Goal: Task Accomplishment & Management: Use online tool/utility

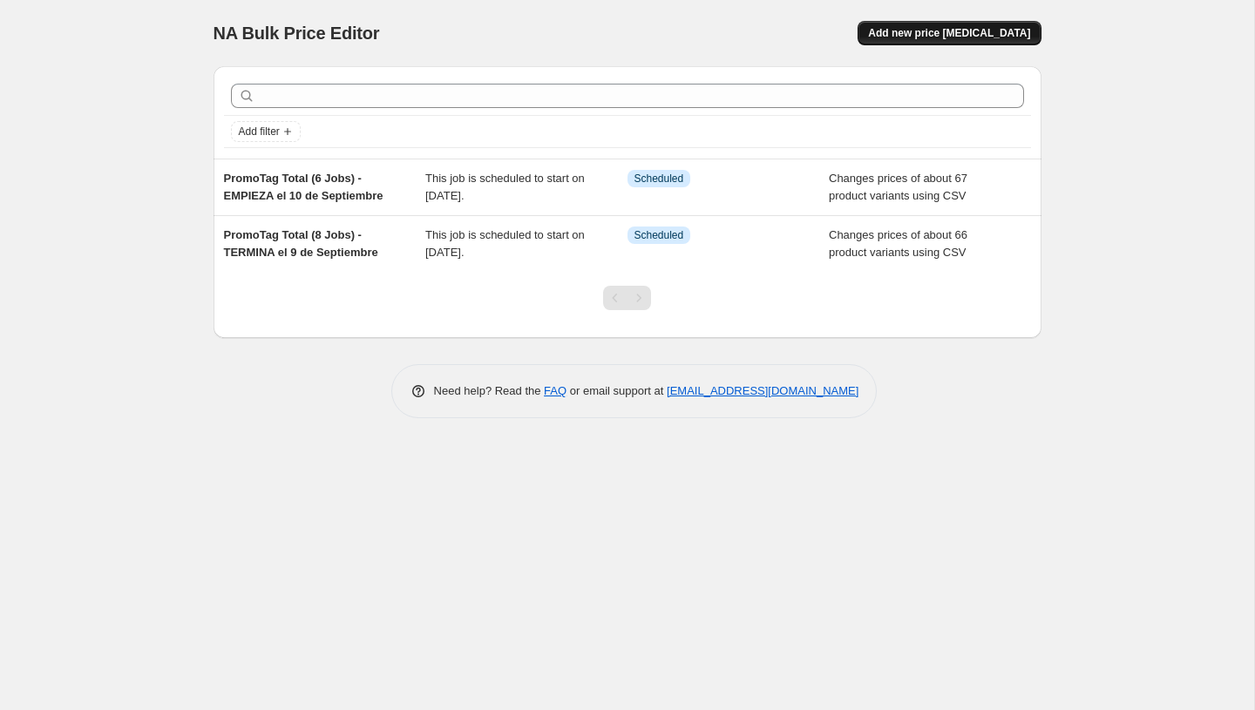
click at [930, 28] on span "Add new price [MEDICAL_DATA]" at bounding box center [949, 33] width 162 height 14
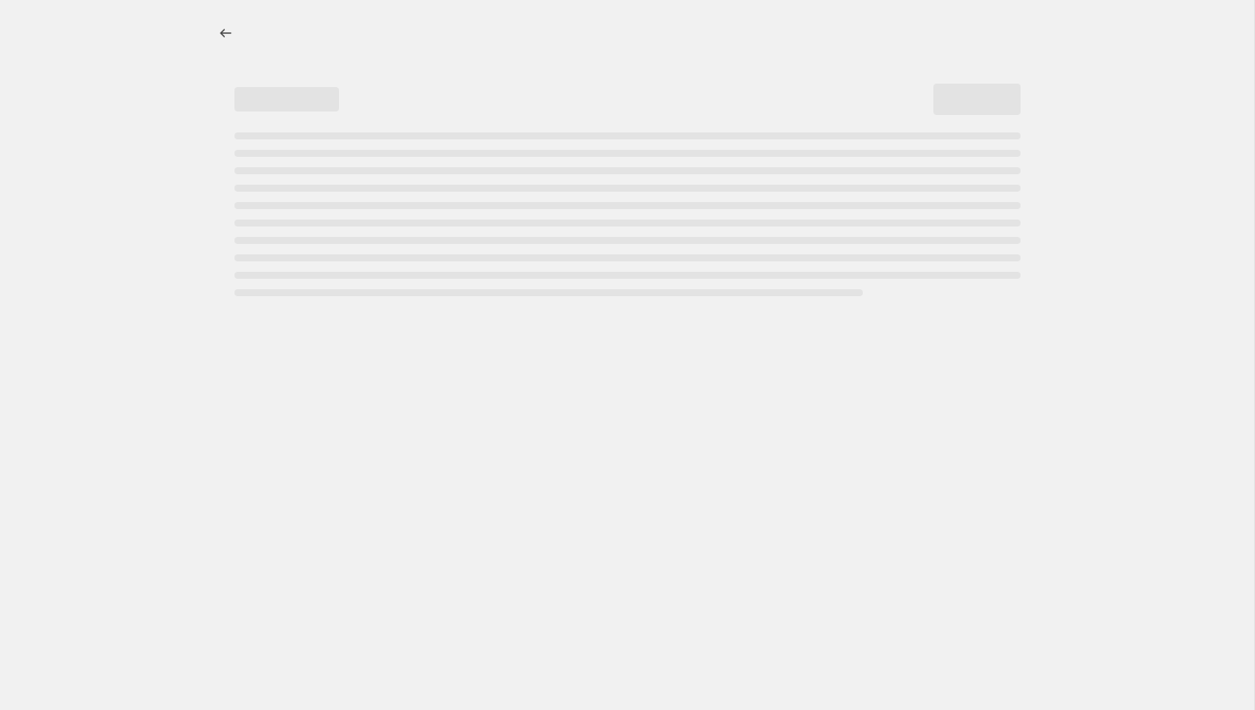
select select "percentage"
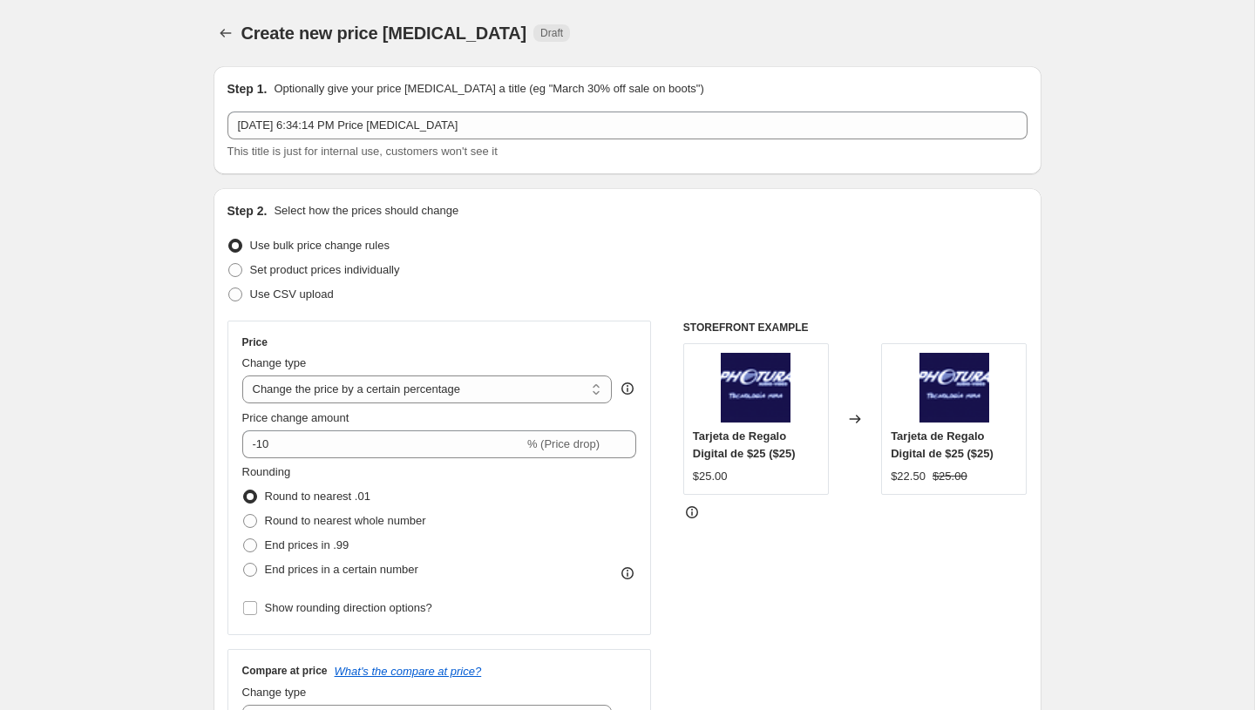
scroll to position [519, 0]
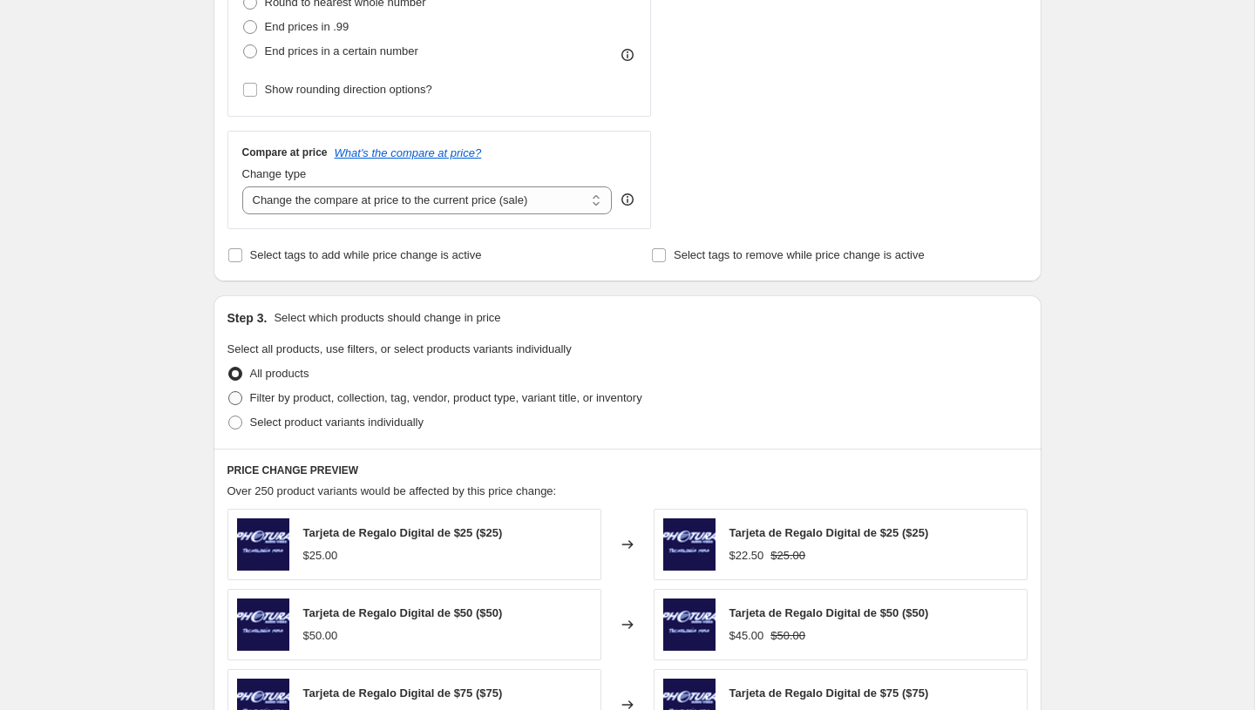
click at [287, 391] on span "Filter by product, collection, tag, vendor, product type, variant title, or inv…" at bounding box center [446, 397] width 392 height 13
click at [229, 391] on input "Filter by product, collection, tag, vendor, product type, variant title, or inv…" at bounding box center [228, 391] width 1 height 1
radio input "true"
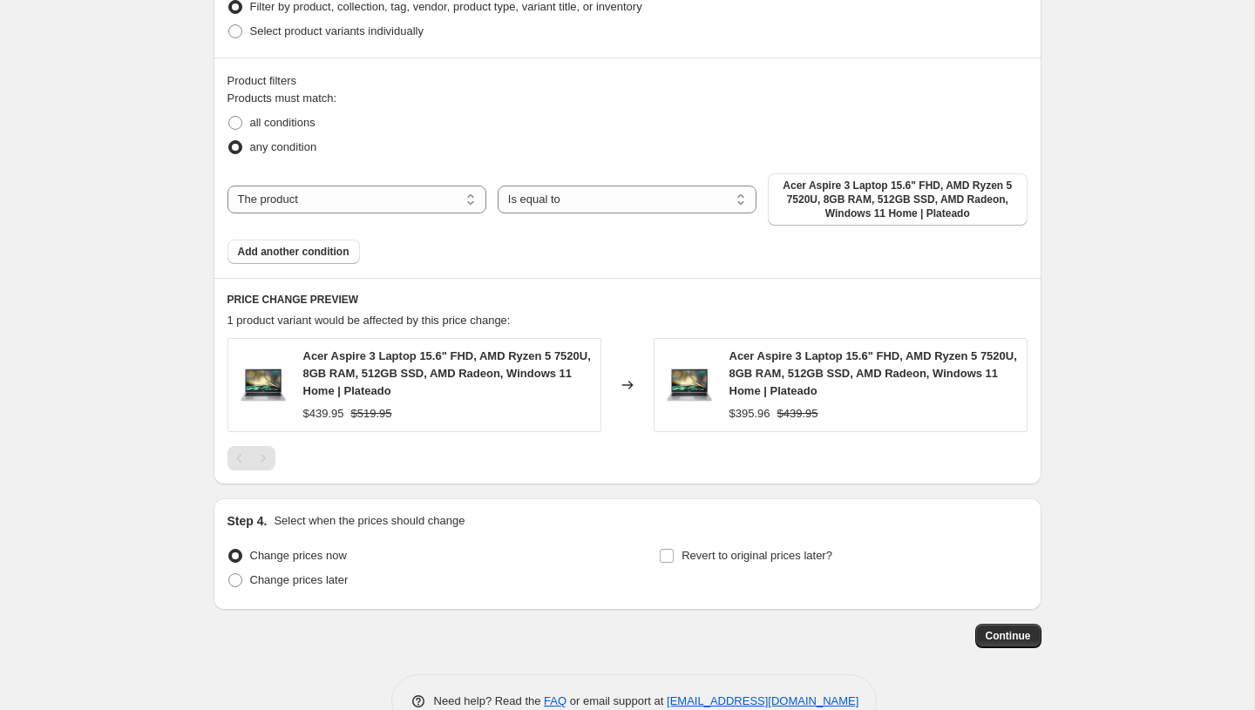
scroll to position [912, 0]
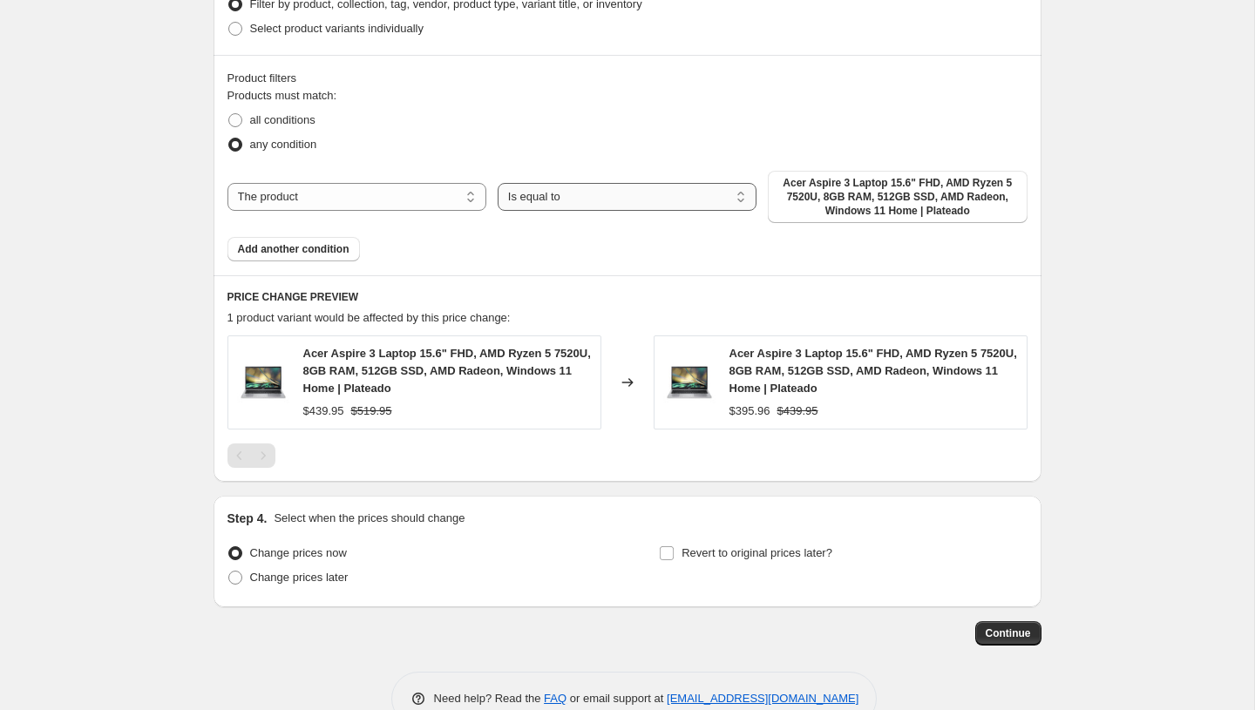
click at [566, 207] on select "Is equal to Is not equal to" at bounding box center [627, 197] width 259 height 28
click at [337, 192] on select "The product The product's collection The product's tag The product's vendor The…" at bounding box center [356, 197] width 259 height 28
select select "tag"
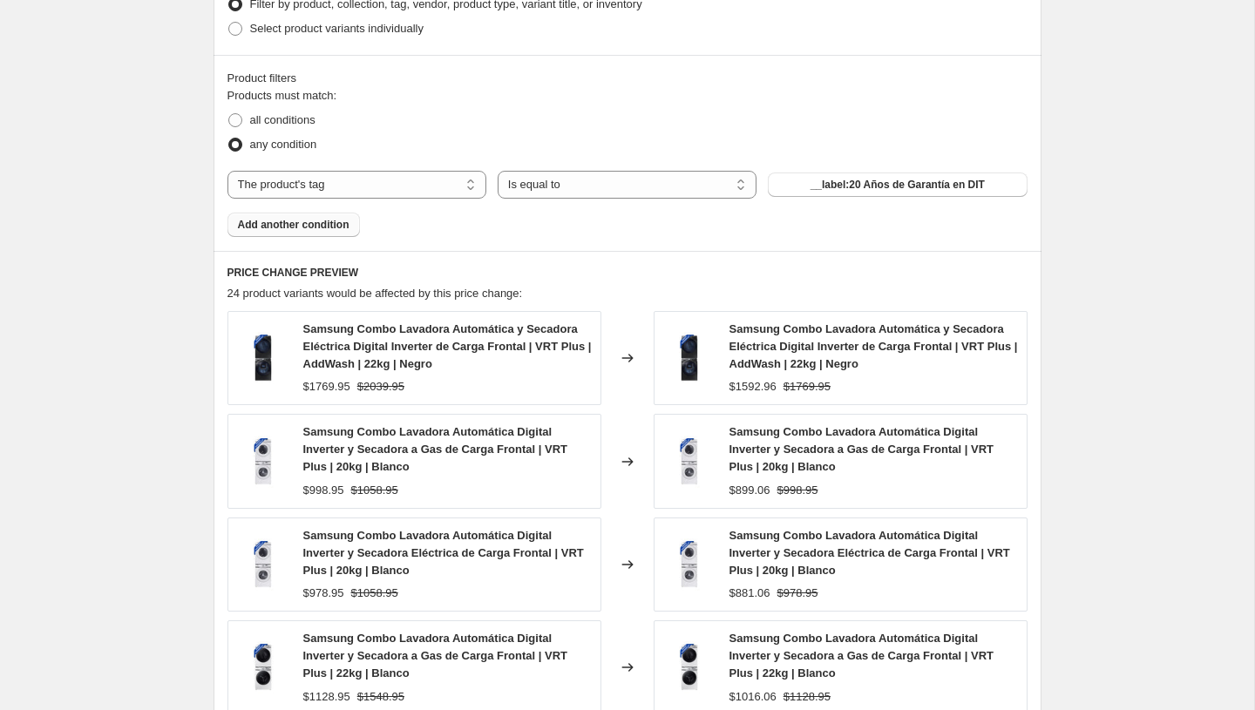
click at [304, 227] on span "Add another condition" at bounding box center [294, 225] width 112 height 14
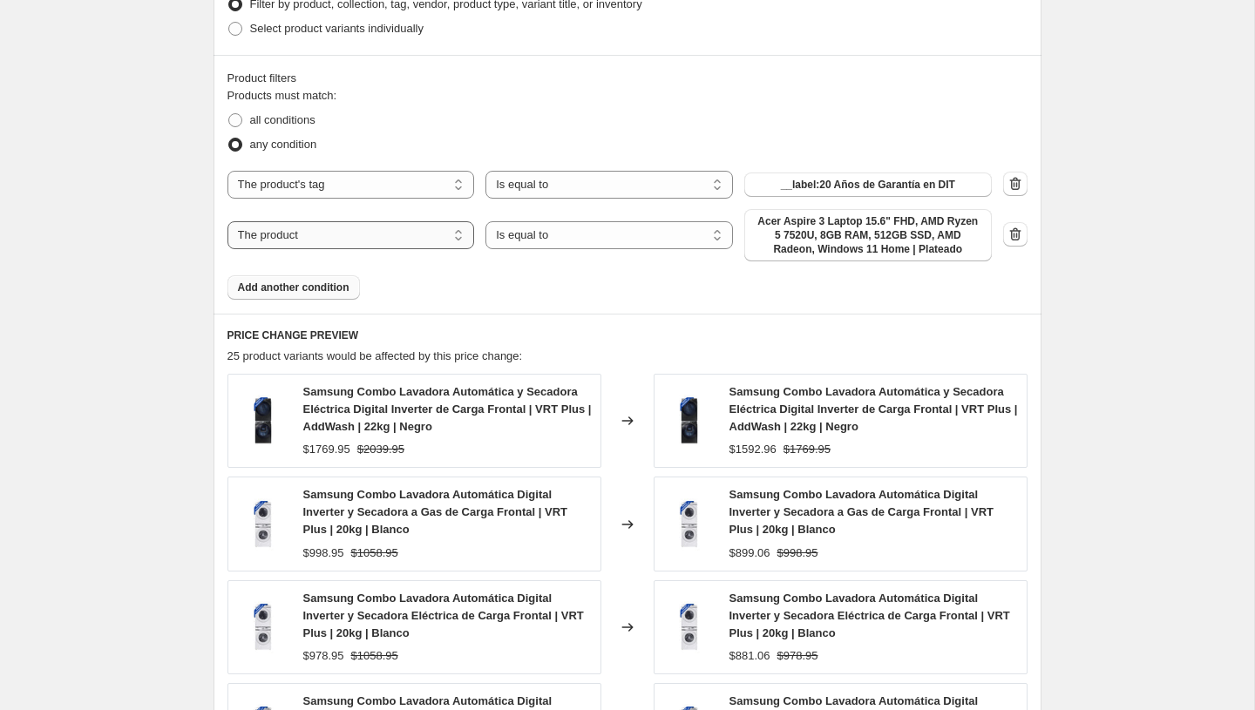
click at [338, 232] on select "The product The product's collection The product's tag The product's vendor The…" at bounding box center [351, 235] width 248 height 28
select select "tag"
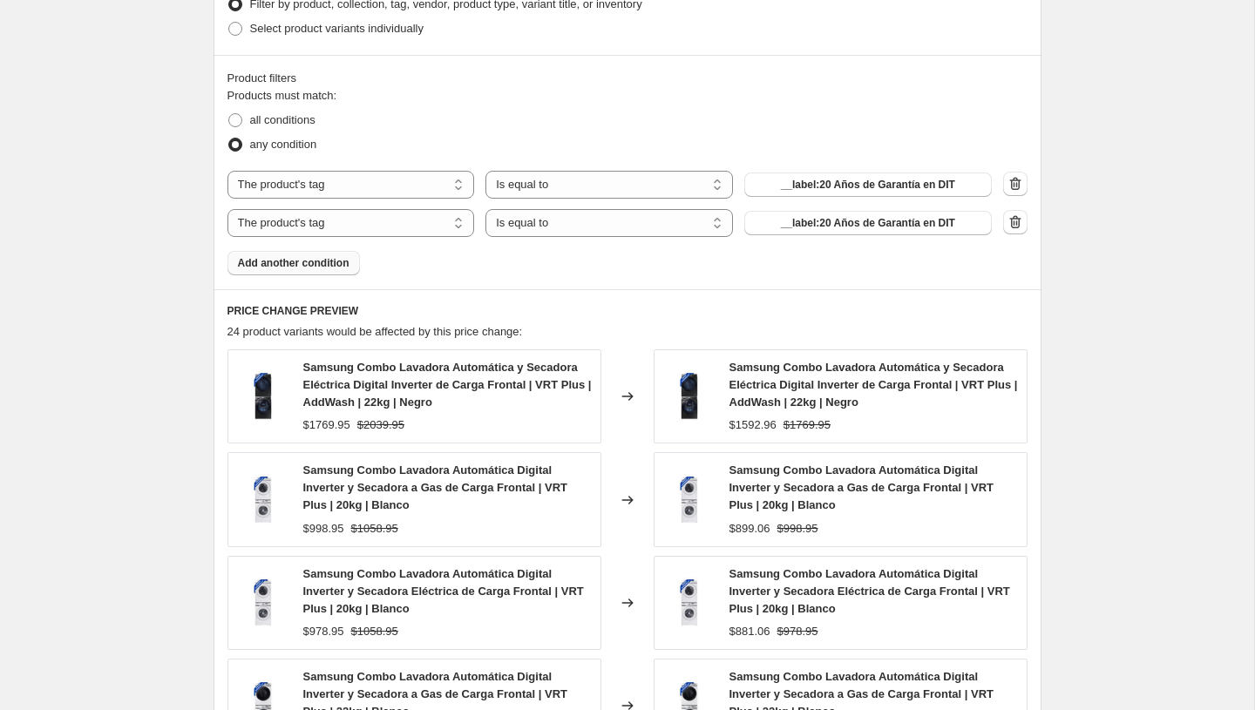
click at [797, 185] on span "__label:20 Años de Garantía en DIT" at bounding box center [868, 185] width 174 height 14
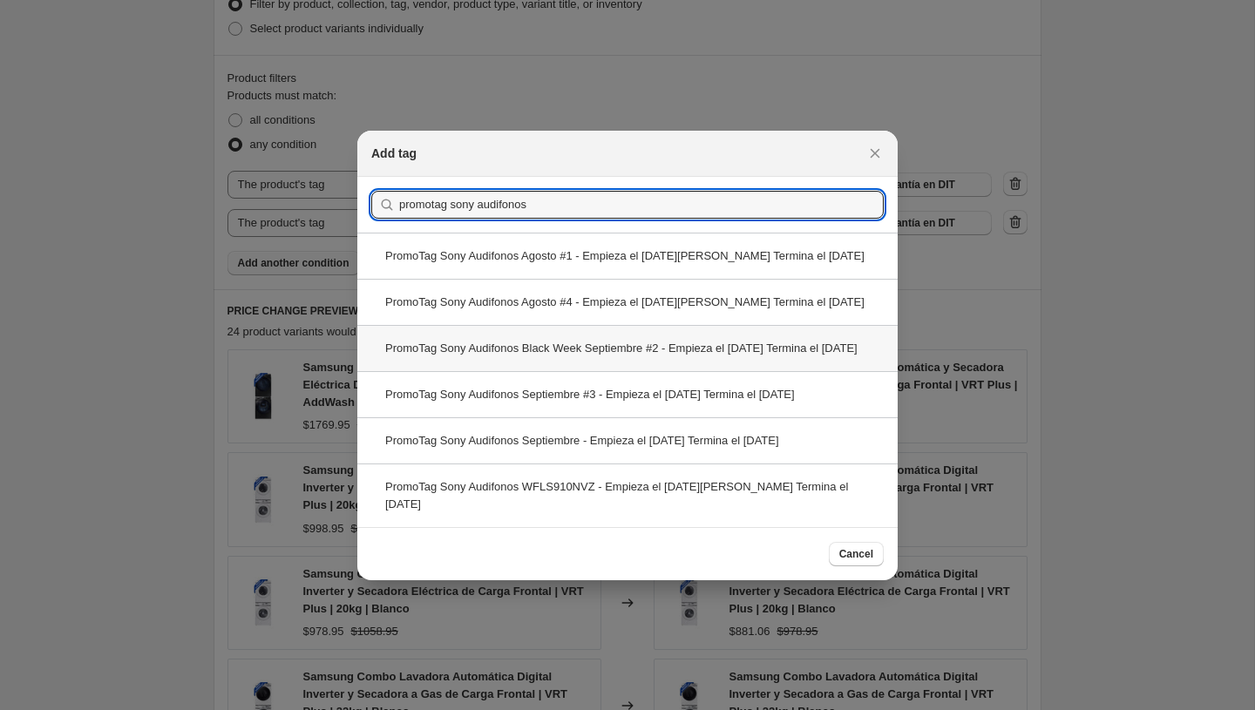
type input "promotag sony audifonos"
click at [555, 325] on div "PromoTag Sony Audifonos Black Week Septiembre #2 - Empieza el [DATE] Termina el…" at bounding box center [627, 348] width 540 height 46
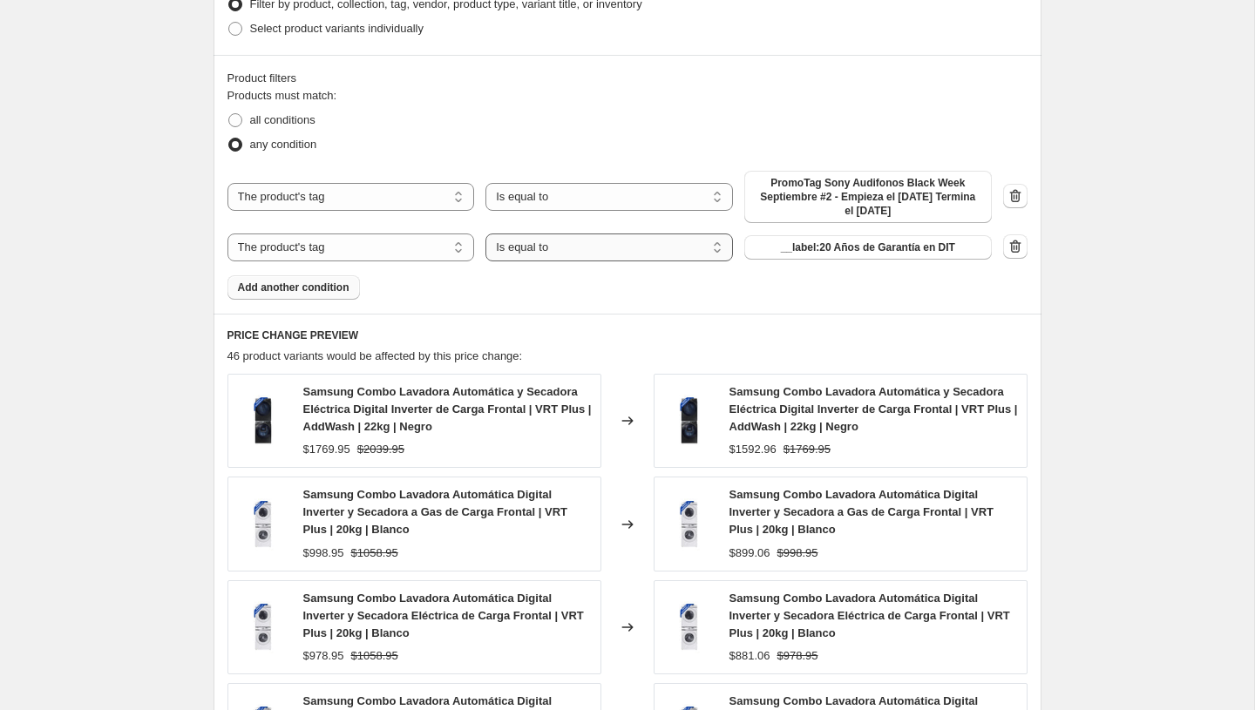
click at [549, 253] on select "Is equal to Is not equal to" at bounding box center [609, 248] width 248 height 28
click at [844, 245] on span "__label:20 Años de Garantía en DIT" at bounding box center [868, 248] width 174 height 14
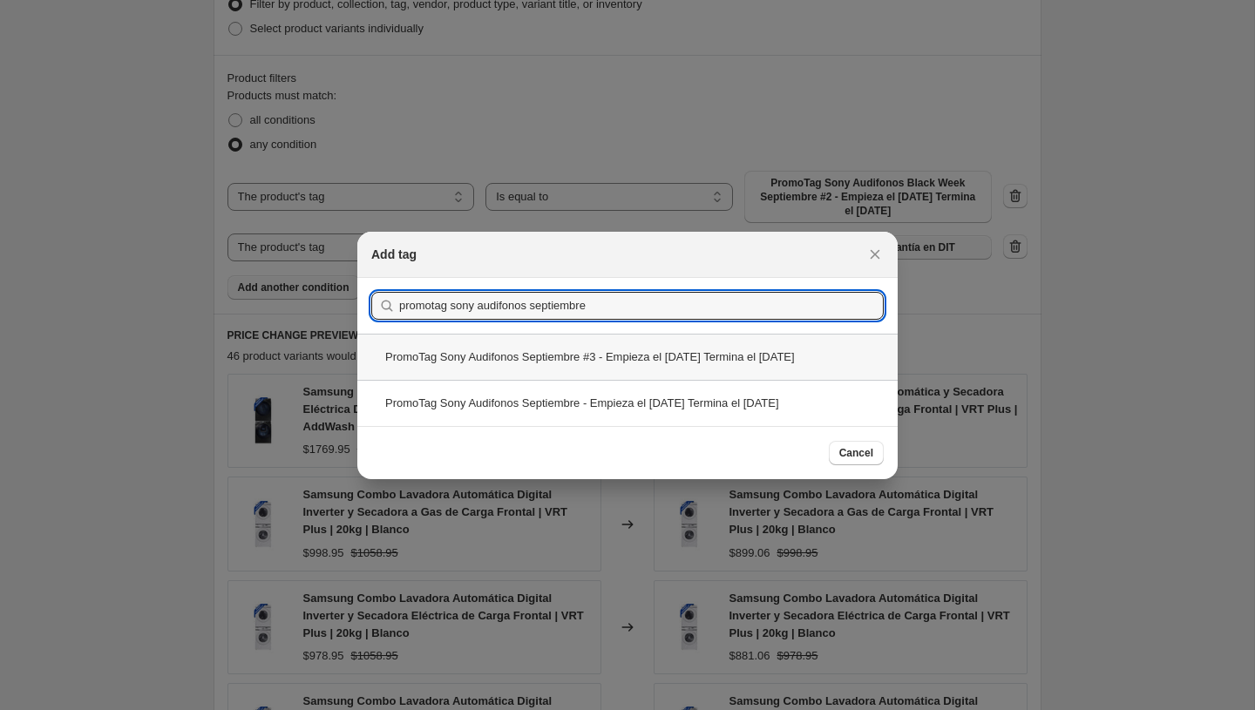
type input "promotag sony audifonos septiembre"
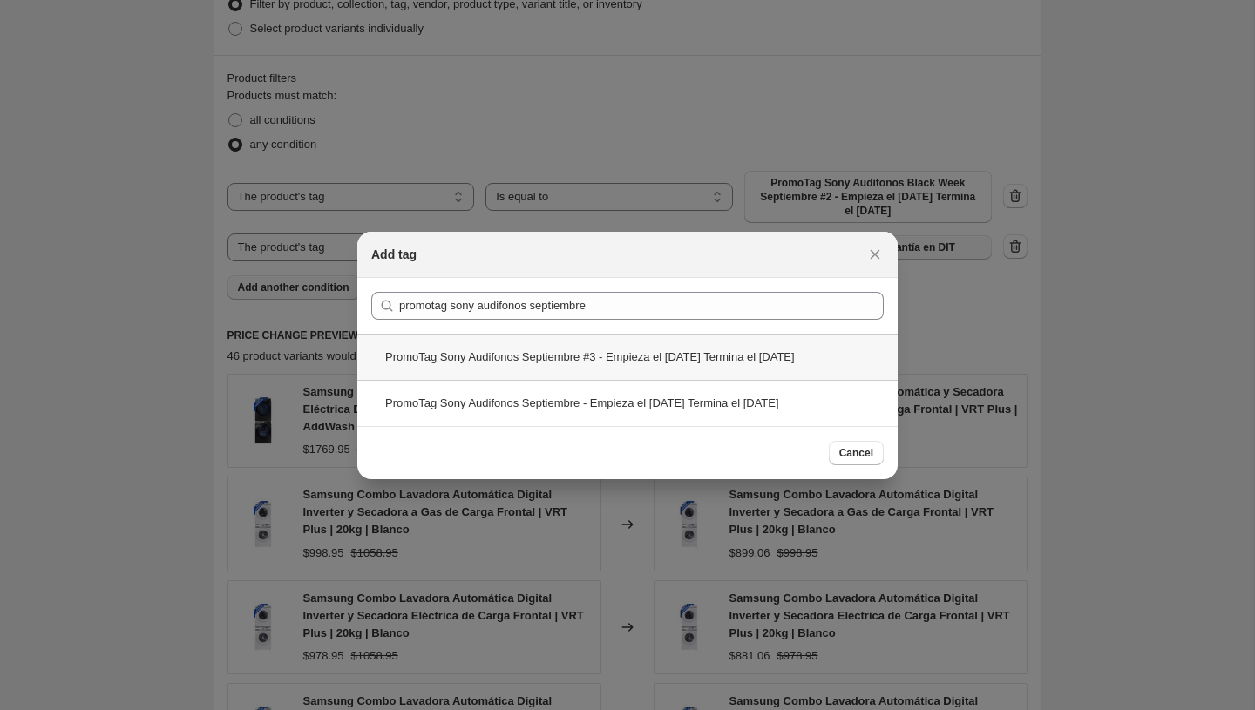
click at [598, 352] on div "PromoTag Sony Audifonos Septiembre #3 - Empieza el [DATE] Termina el [DATE]" at bounding box center [627, 357] width 540 height 46
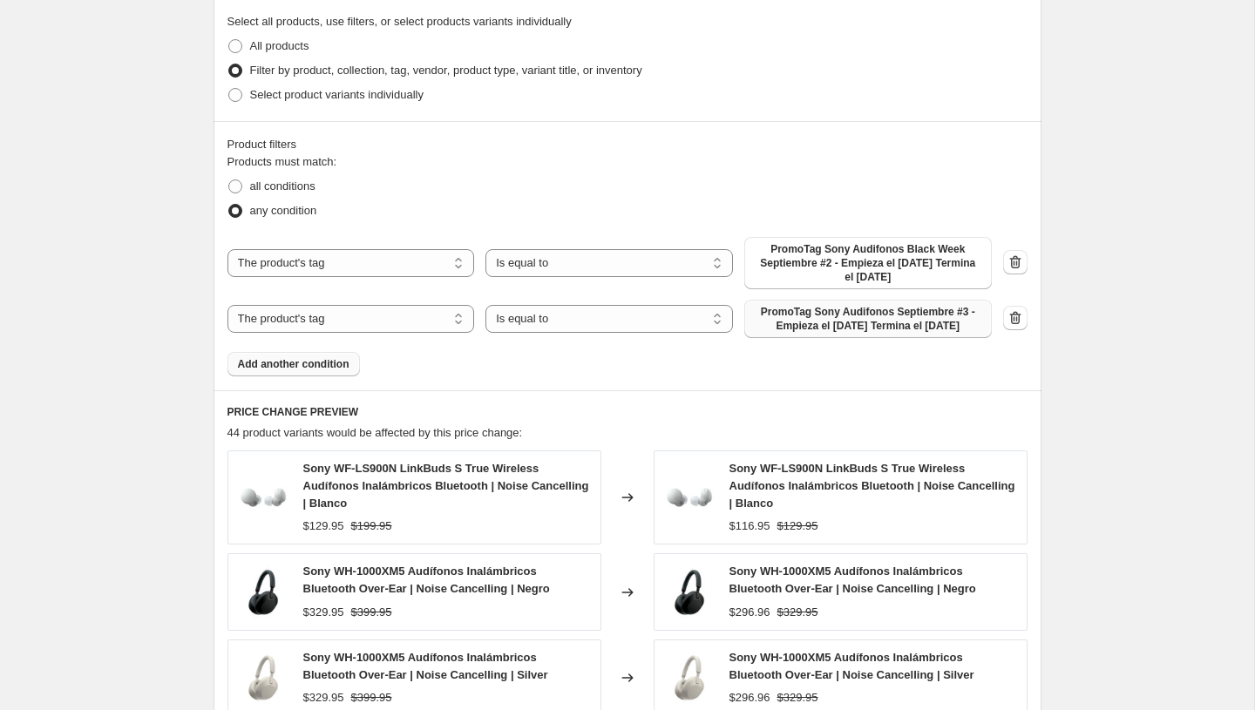
scroll to position [818, 0]
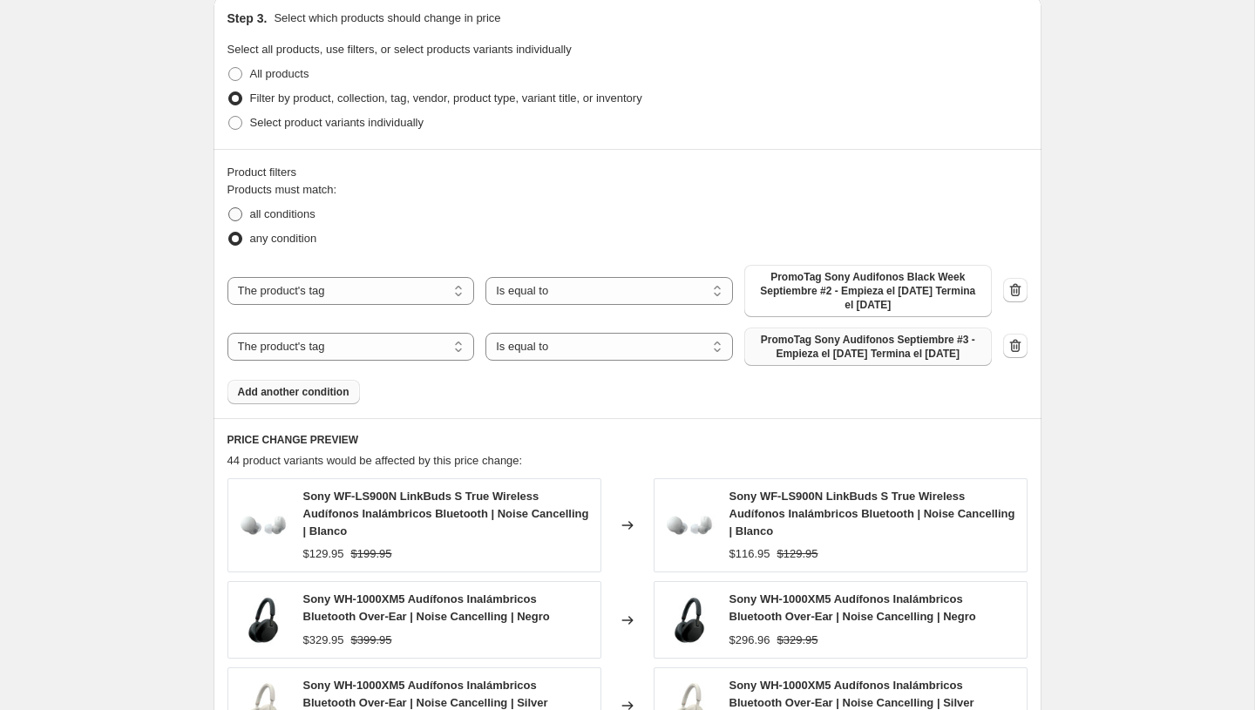
click at [302, 217] on span "all conditions" at bounding box center [282, 213] width 65 height 13
click at [229, 208] on input "all conditions" at bounding box center [228, 207] width 1 height 1
radio input "true"
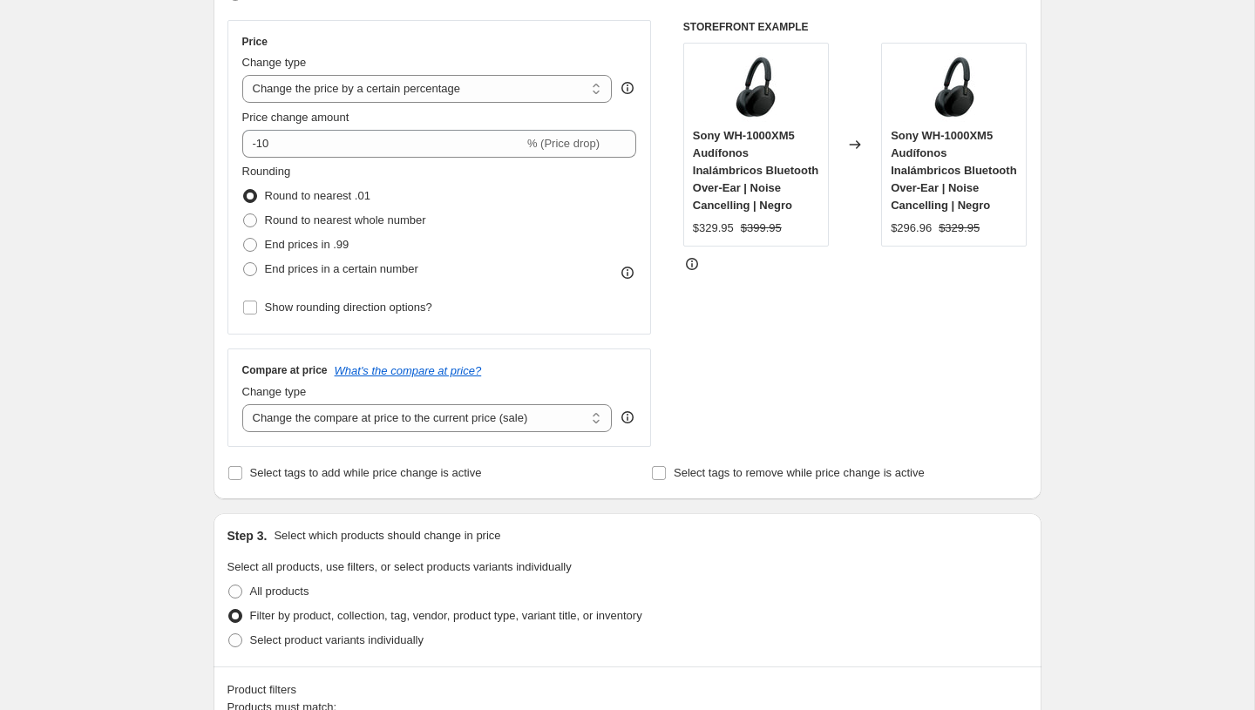
scroll to position [0, 0]
